Goal: Communication & Community: Share content

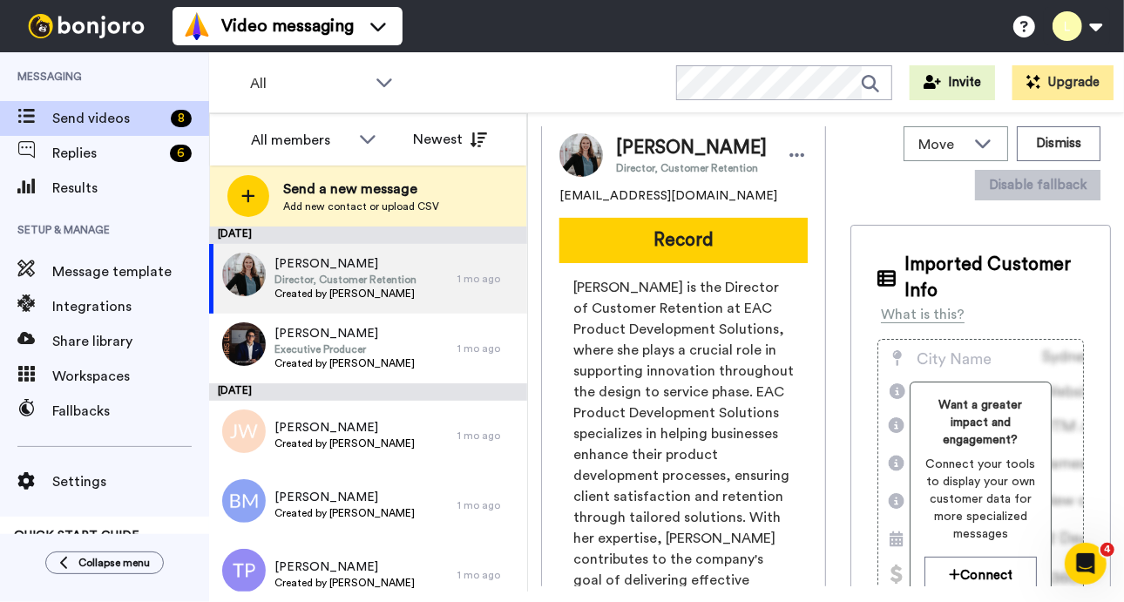
scroll to position [5, 0]
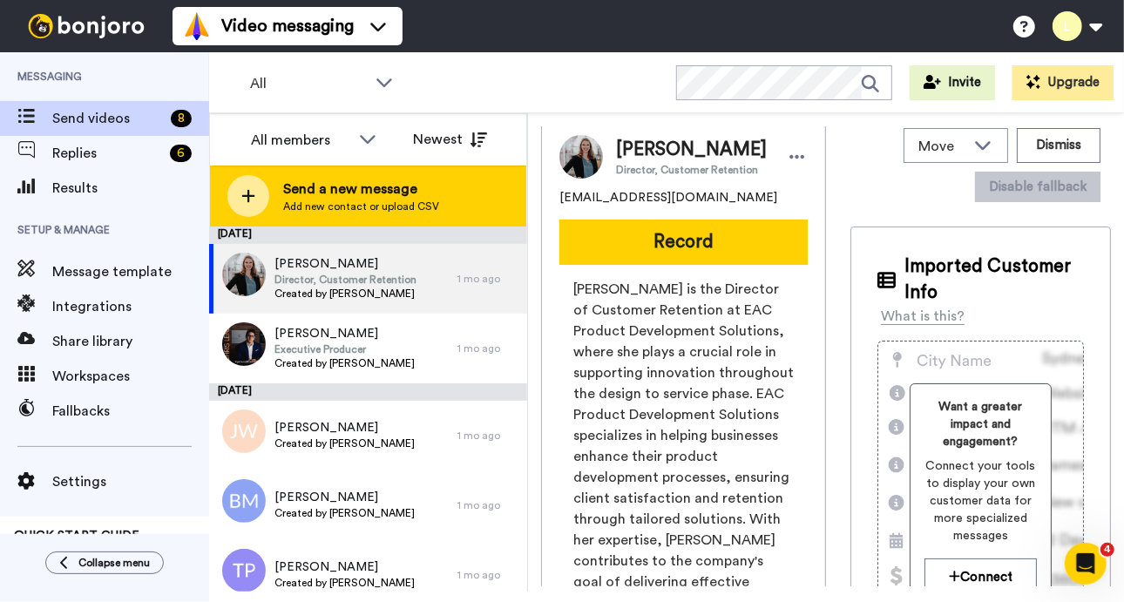
click at [392, 181] on span "Send a new message" at bounding box center [361, 189] width 156 height 21
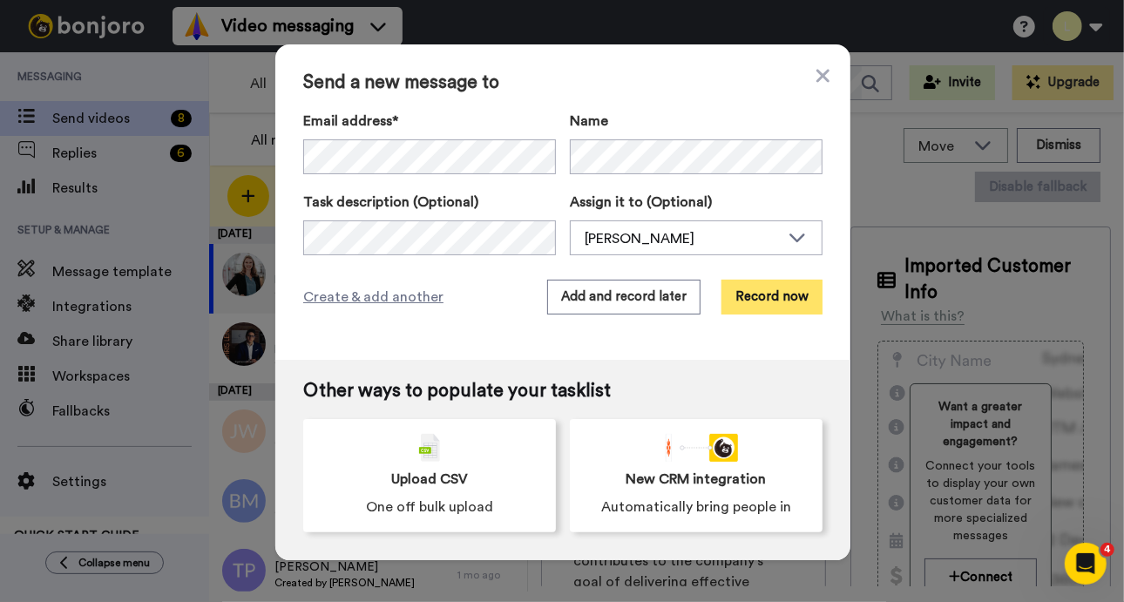
click at [775, 295] on button "Record now" at bounding box center [771, 297] width 101 height 35
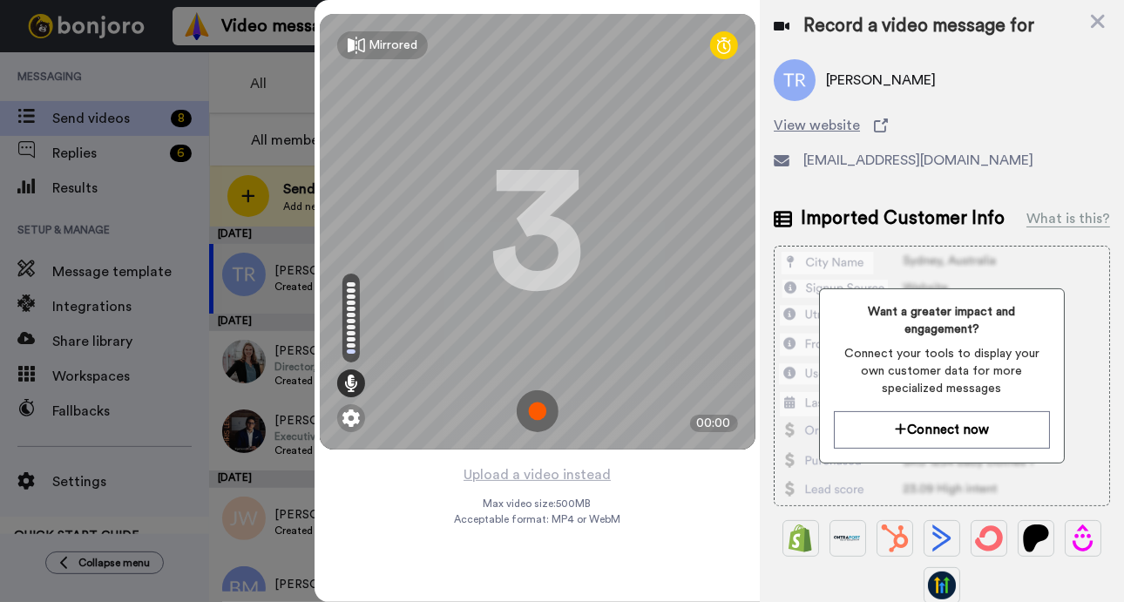
click at [540, 409] on img at bounding box center [538, 411] width 42 height 42
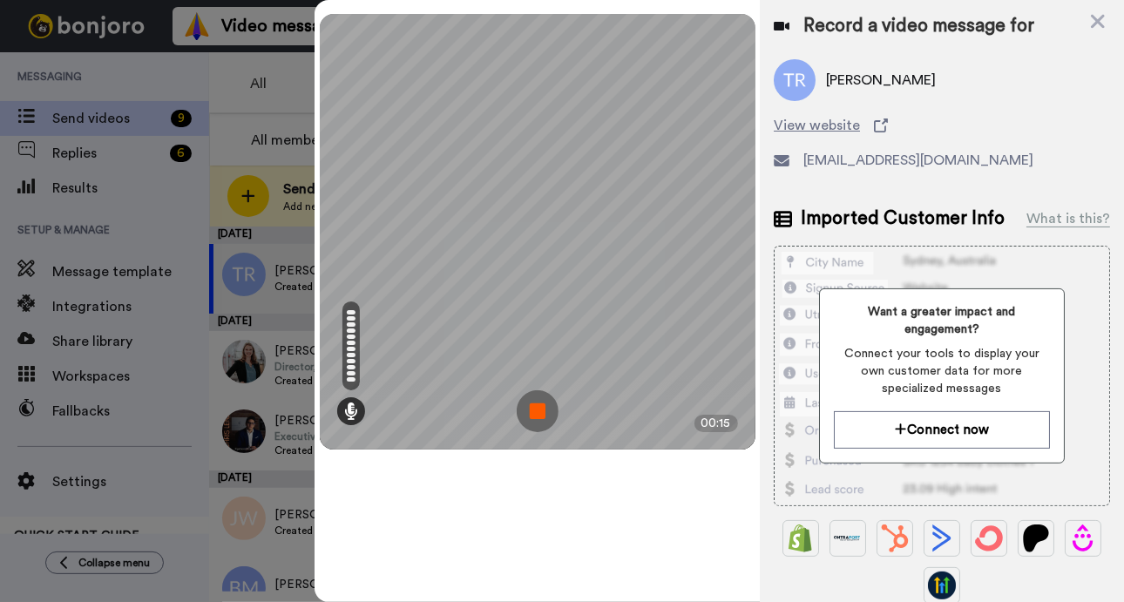
click at [536, 414] on img at bounding box center [538, 411] width 42 height 42
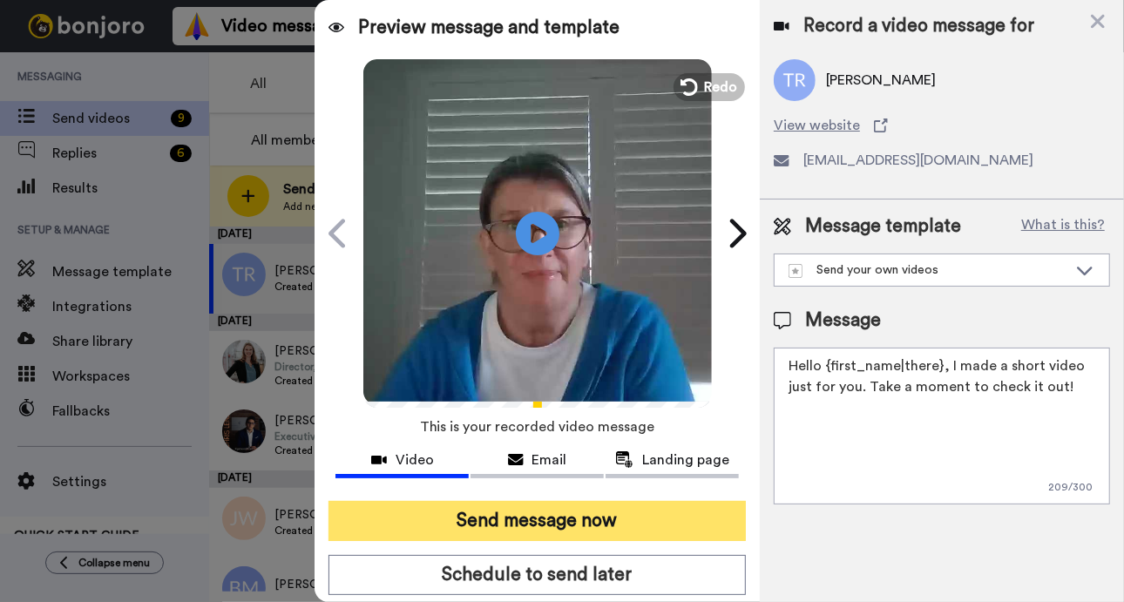
click at [611, 521] on button "Send message now" at bounding box center [536, 521] width 417 height 40
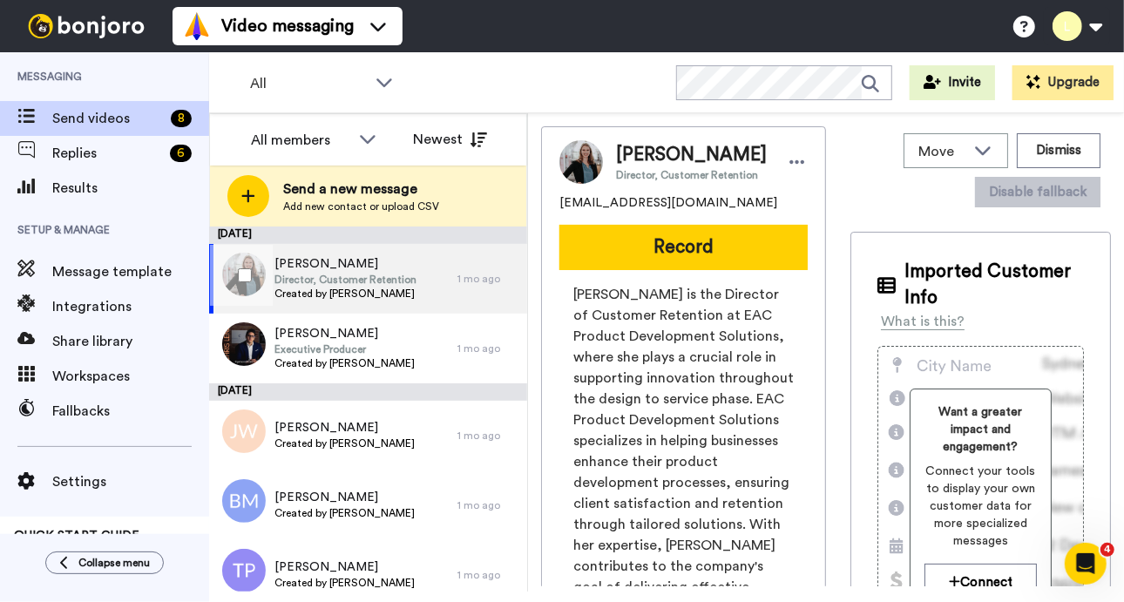
click at [361, 270] on span "[PERSON_NAME]" at bounding box center [345, 263] width 142 height 17
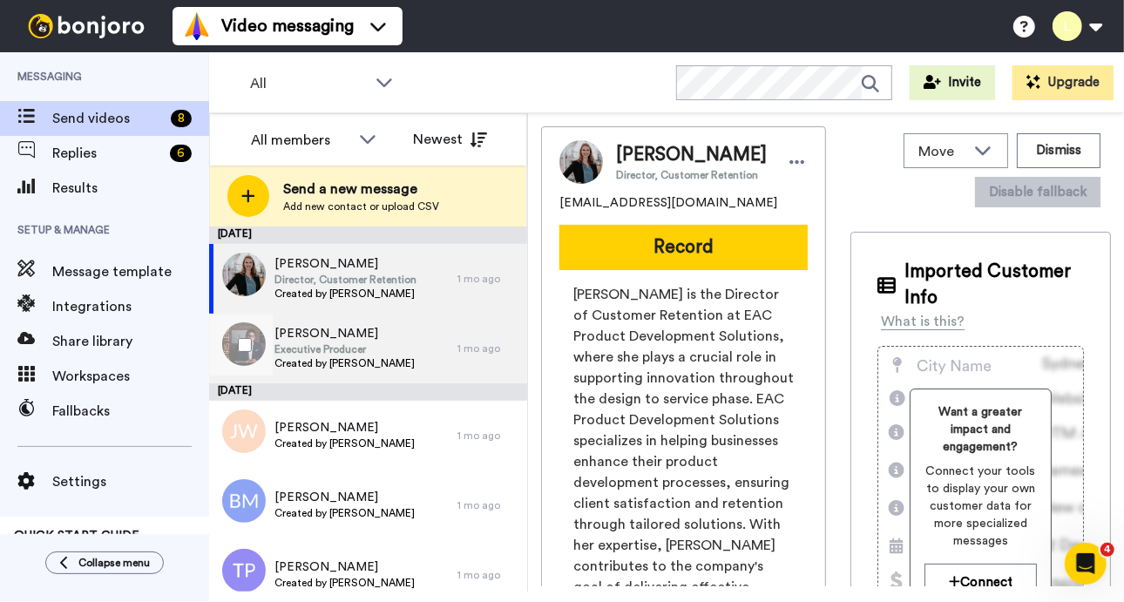
click at [356, 355] on span "Executive Producer" at bounding box center [344, 349] width 140 height 14
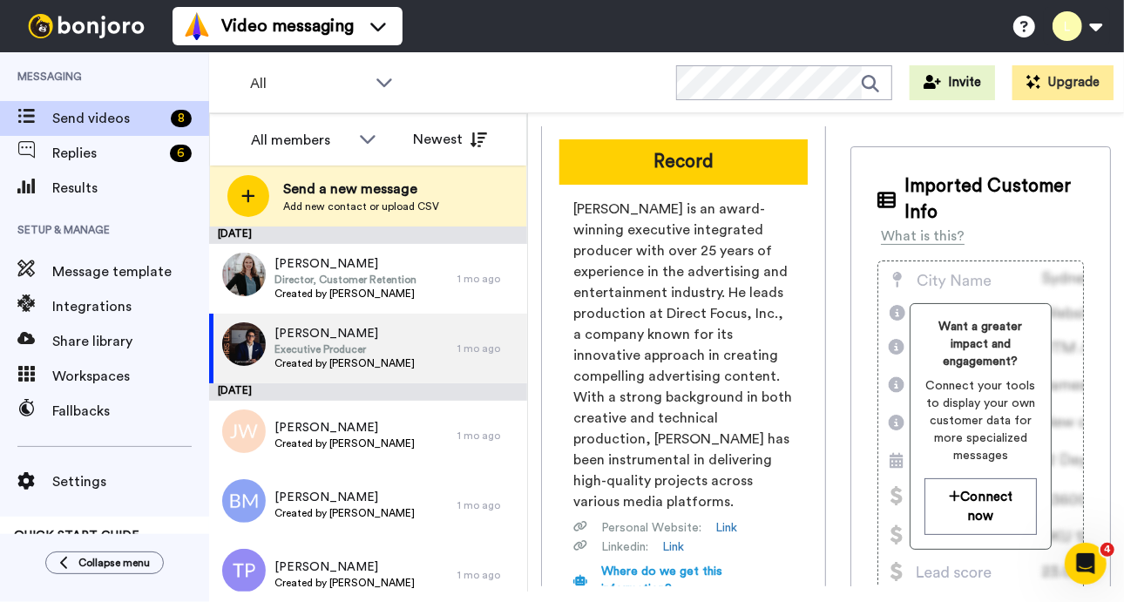
scroll to position [86, 0]
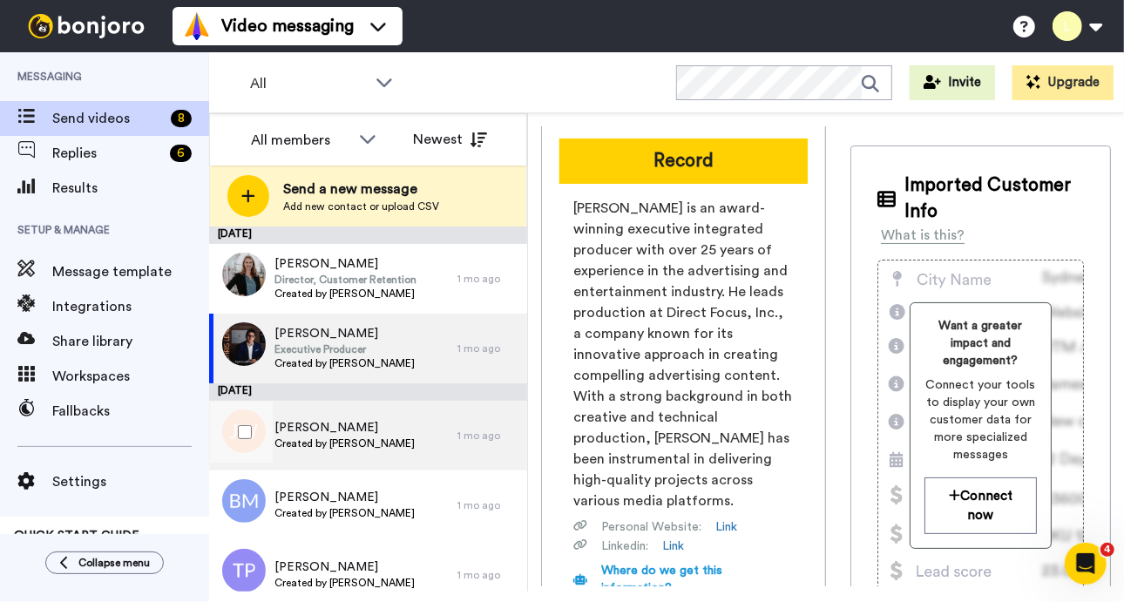
click at [350, 430] on span "[PERSON_NAME]" at bounding box center [344, 427] width 140 height 17
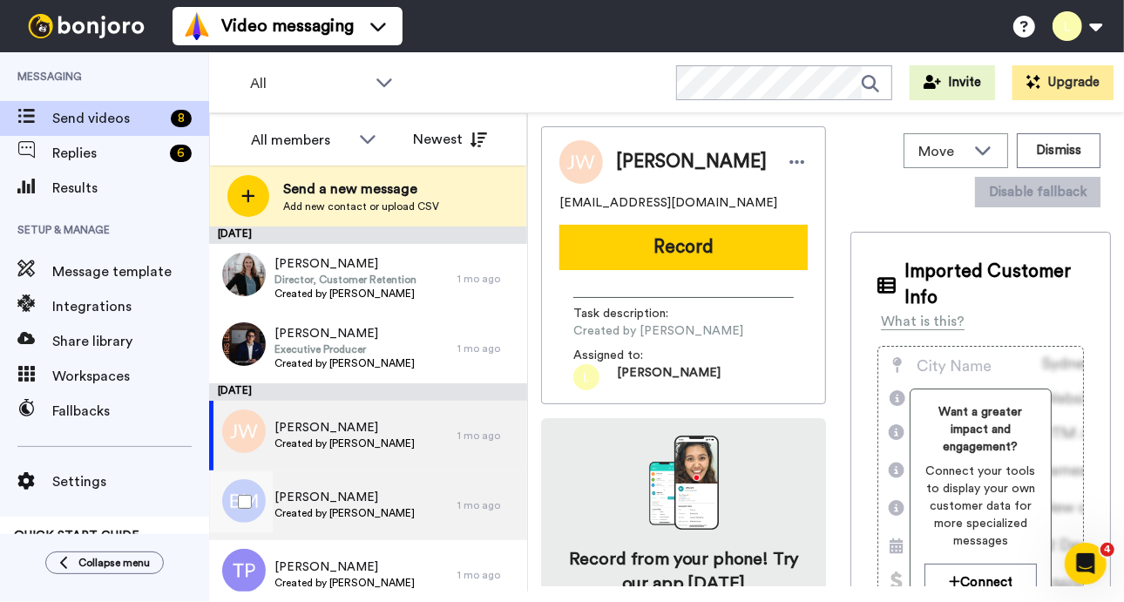
click at [313, 499] on span "[PERSON_NAME]" at bounding box center [344, 497] width 140 height 17
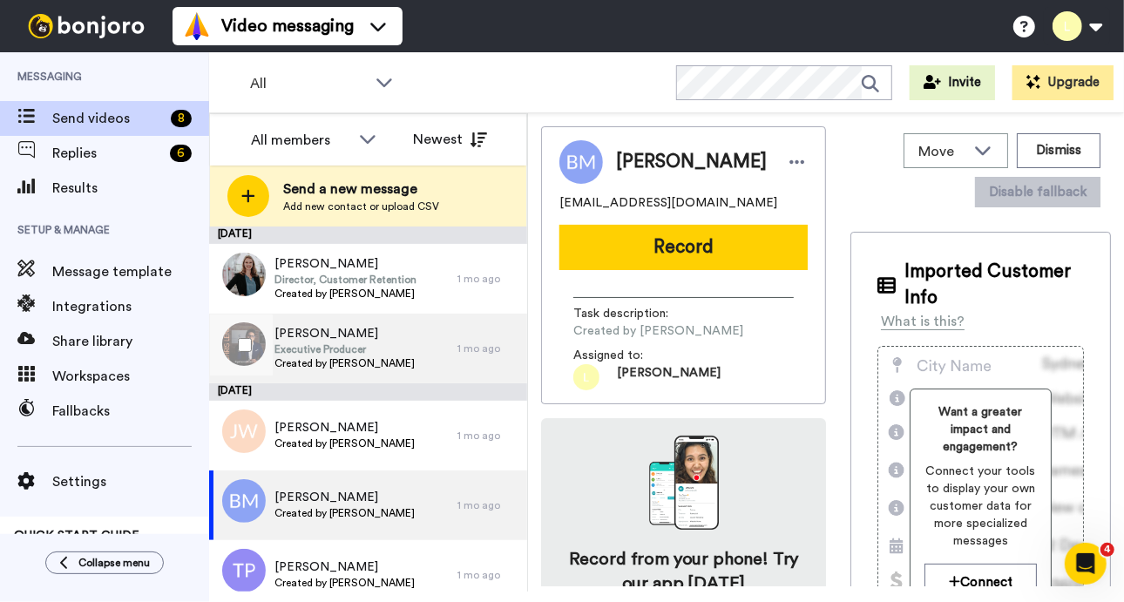
click at [338, 354] on span "Executive Producer" at bounding box center [344, 349] width 140 height 14
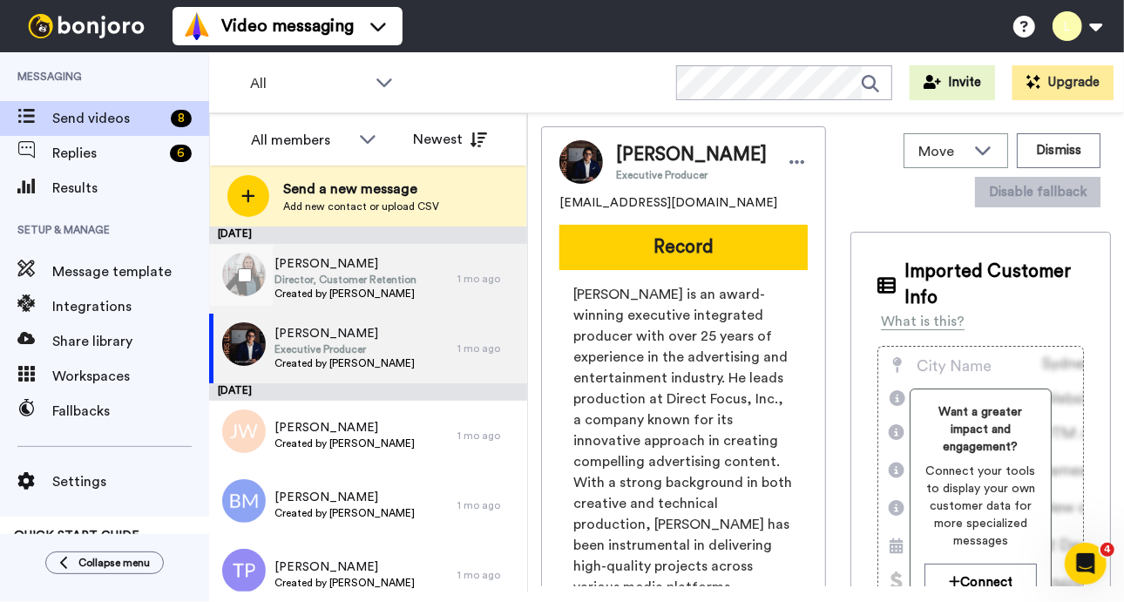
click at [334, 277] on span "Director, Customer Retention" at bounding box center [345, 280] width 142 height 14
